Goal: Use online tool/utility: Utilize a website feature to perform a specific function

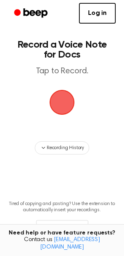
click at [56, 92] on span "button" at bounding box center [62, 102] width 25 height 25
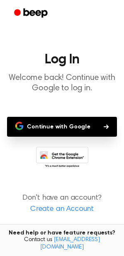
click at [66, 125] on button "Continue with Google" at bounding box center [62, 127] width 110 height 20
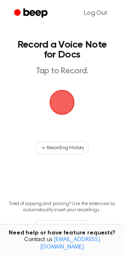
click at [56, 112] on span "button" at bounding box center [62, 102] width 33 height 33
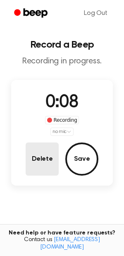
click at [49, 158] on button "Delete" at bounding box center [42, 159] width 33 height 33
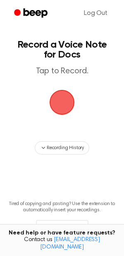
drag, startPoint x: 61, startPoint y: 97, endPoint x: -59, endPoint y: -78, distance: 212.8
click at [0, 0] on html "Log Out Record a Voice Note for Docs Tap to Record. Recording History Tired of …" at bounding box center [62, 146] width 124 height 293
click at [63, 95] on span "button" at bounding box center [62, 102] width 28 height 28
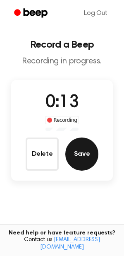
click at [77, 155] on button "Save" at bounding box center [81, 154] width 33 height 33
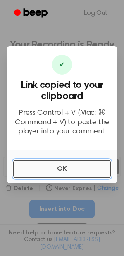
click at [40, 163] on button "OK" at bounding box center [62, 169] width 98 height 18
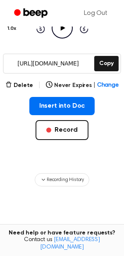
scroll to position [106, 0]
